Goal: Information Seeking & Learning: Learn about a topic

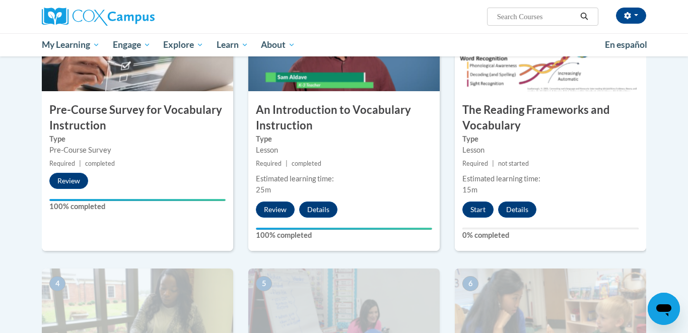
scroll to position [294, 0]
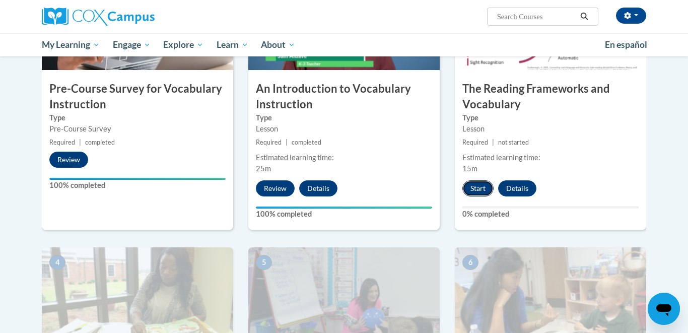
click at [484, 195] on button "Start" at bounding box center [477, 188] width 31 height 16
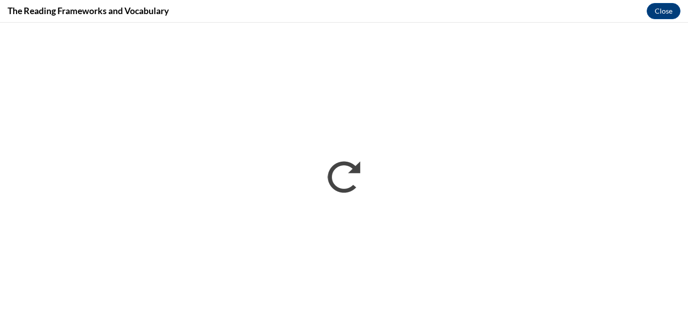
scroll to position [0, 0]
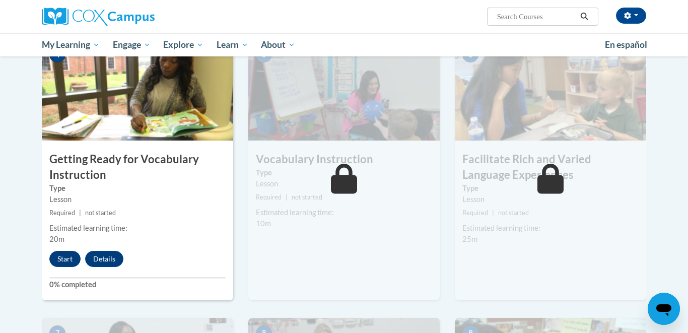
scroll to position [514, 0]
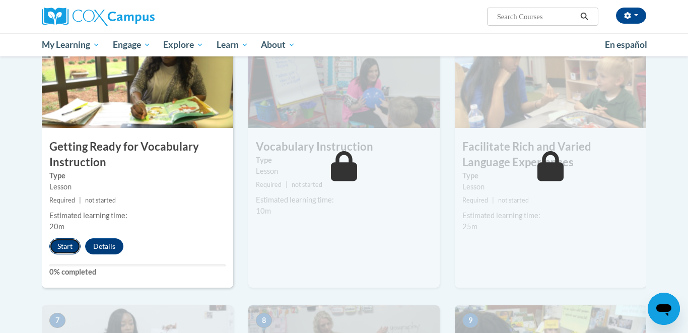
click at [68, 249] on button "Start" at bounding box center [64, 246] width 31 height 16
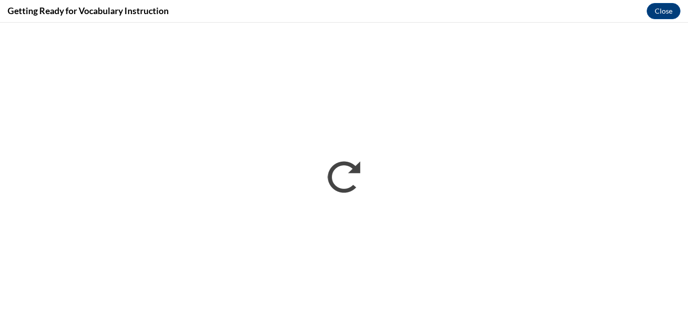
scroll to position [0, 0]
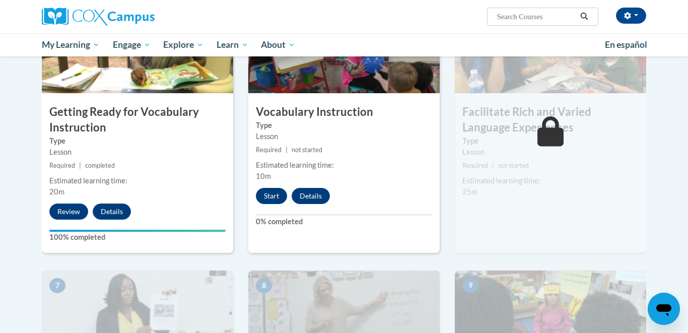
scroll to position [554, 0]
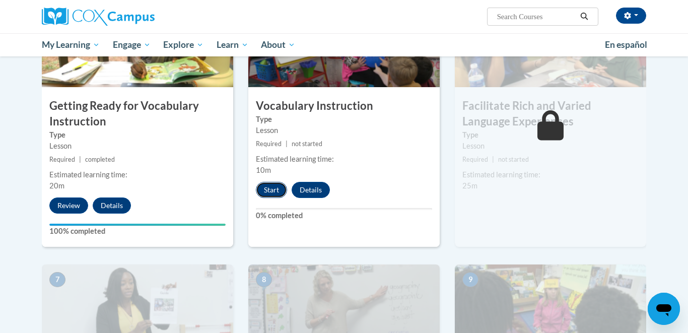
click at [268, 188] on button "Start" at bounding box center [271, 190] width 31 height 16
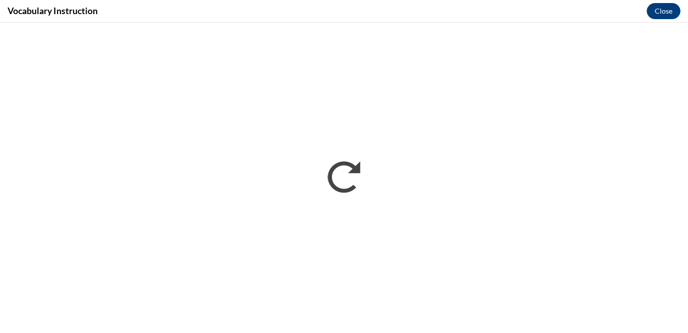
scroll to position [0, 0]
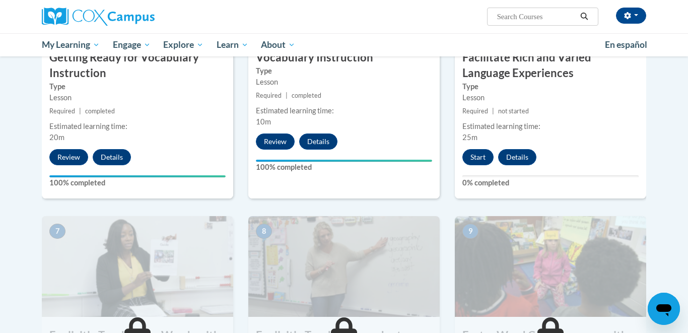
scroll to position [609, 0]
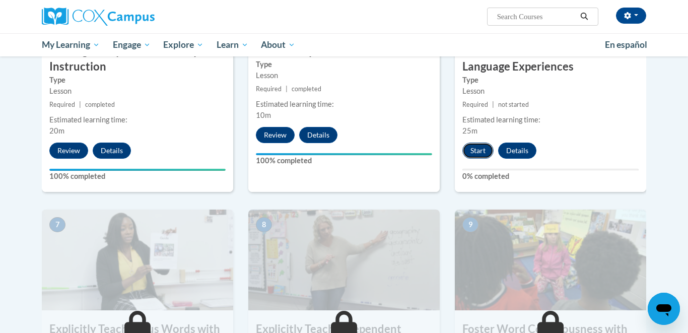
click at [484, 153] on button "Start" at bounding box center [477, 150] width 31 height 16
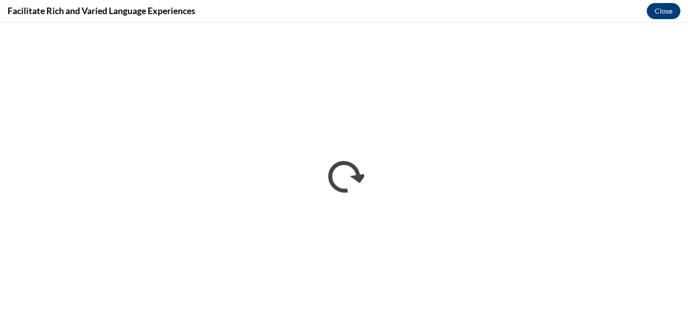
scroll to position [0, 0]
